Goal: Check status: Check status

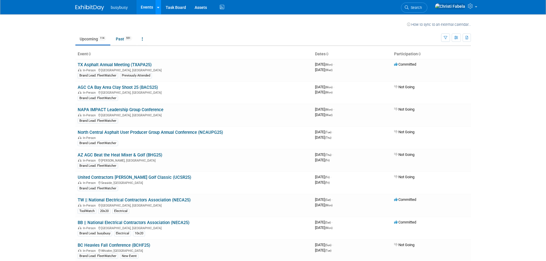
click at [159, 8] on icon at bounding box center [158, 8] width 2 height 4
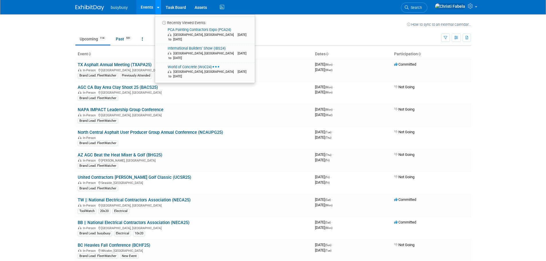
click at [158, 8] on icon at bounding box center [158, 8] width 2 height 4
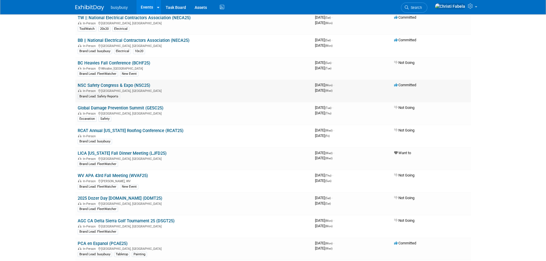
scroll to position [172, 0]
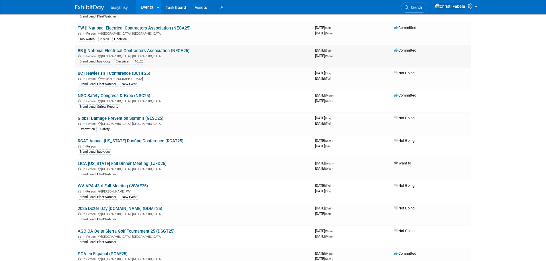
click at [162, 50] on link "BB || National Electrical Contractors Association (NECA25)" at bounding box center [134, 50] width 112 height 5
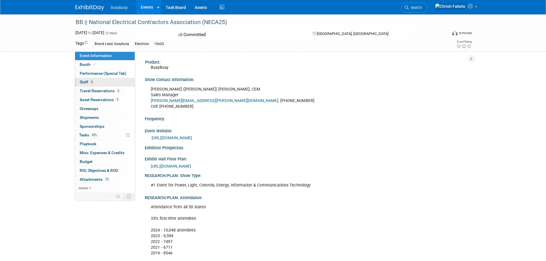
click at [85, 79] on link "5 Staff 5" at bounding box center [105, 82] width 60 height 9
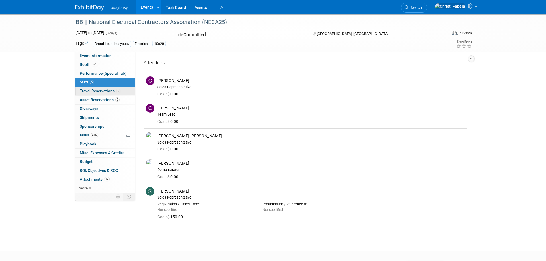
click at [89, 92] on span "Travel Reservations 5" at bounding box center [100, 91] width 41 height 5
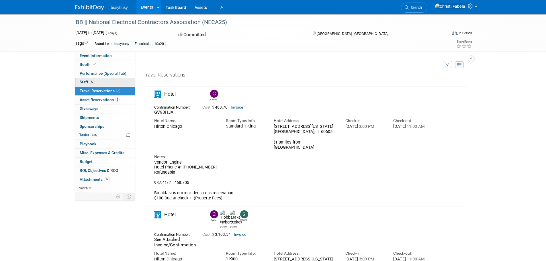
click at [82, 80] on span "Staff 5" at bounding box center [87, 82] width 14 height 5
